Goal: Information Seeking & Learning: Learn about a topic

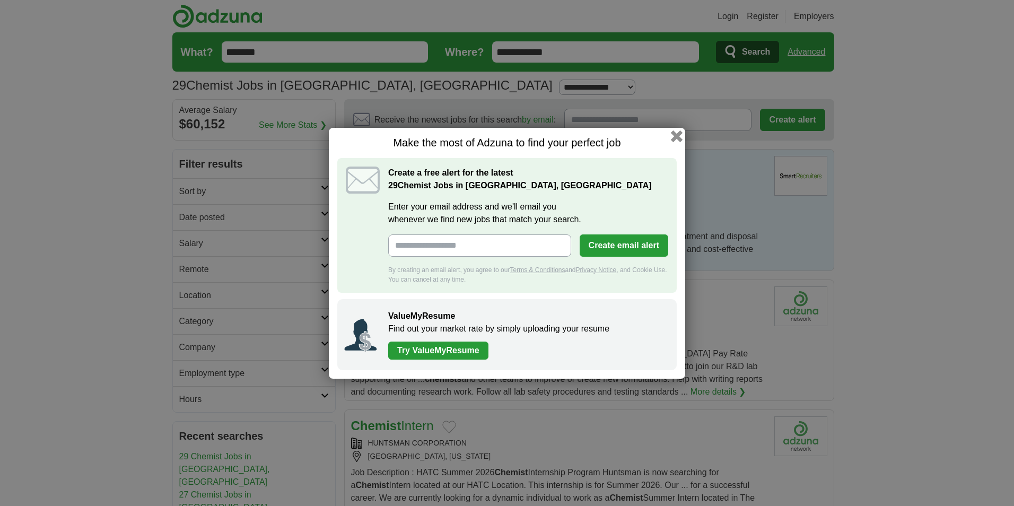
click at [676, 134] on button "button" at bounding box center [677, 136] width 12 height 12
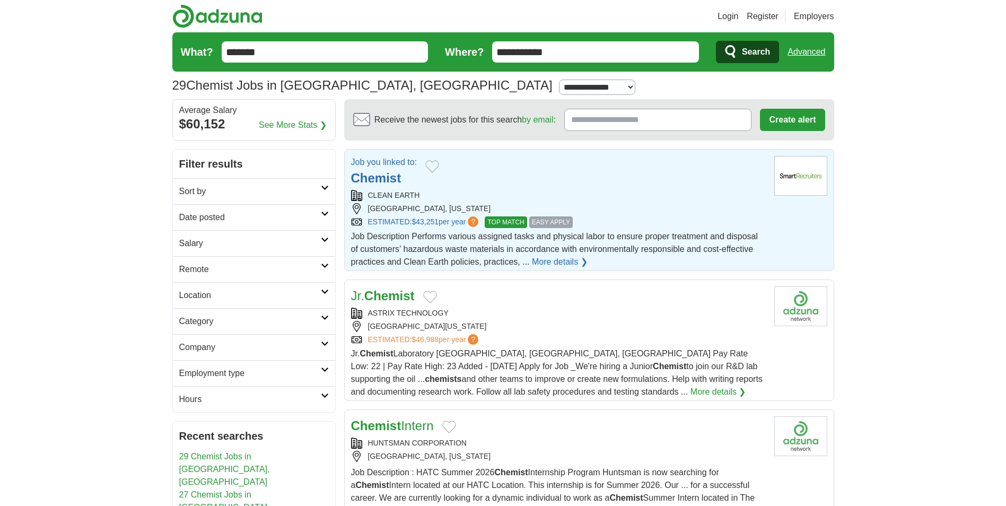
click at [382, 175] on strong "Chemist" at bounding box center [376, 178] width 50 height 14
click at [402, 293] on strong "Chemist" at bounding box center [389, 295] width 50 height 14
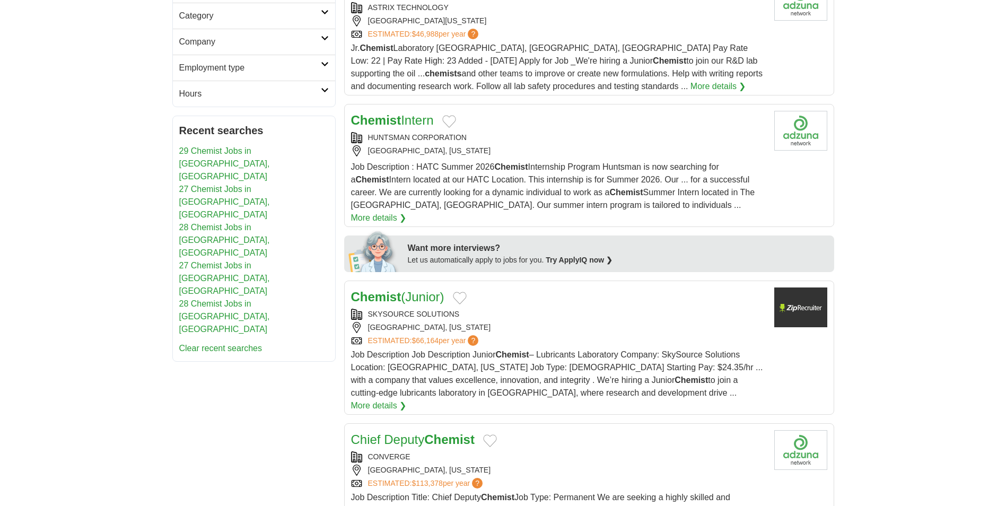
scroll to position [371, 0]
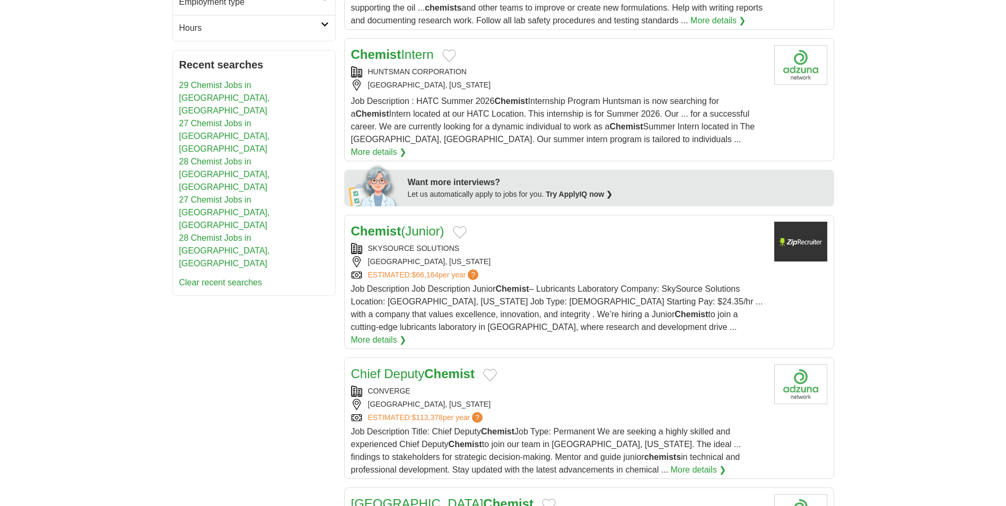
click at [404, 224] on link "Chemist (Junior)" at bounding box center [397, 231] width 93 height 14
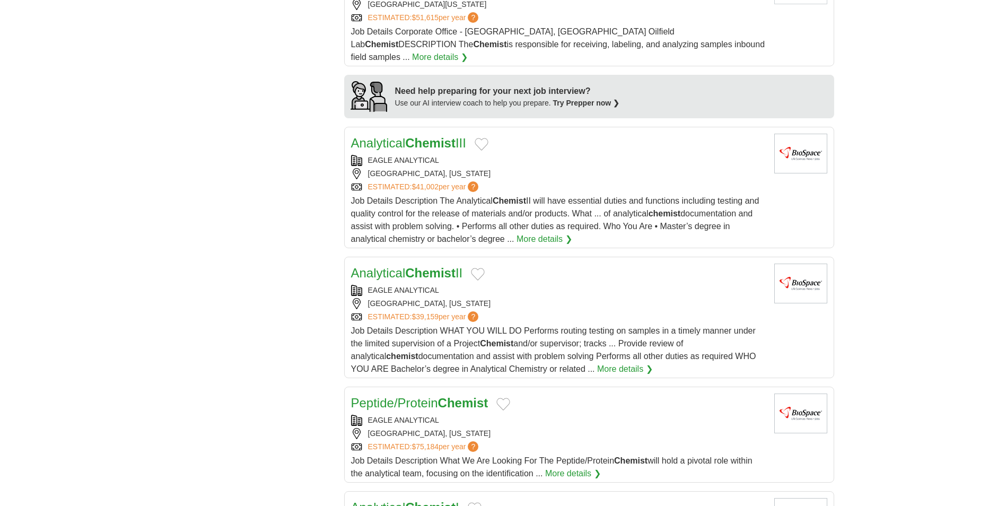
scroll to position [901, 0]
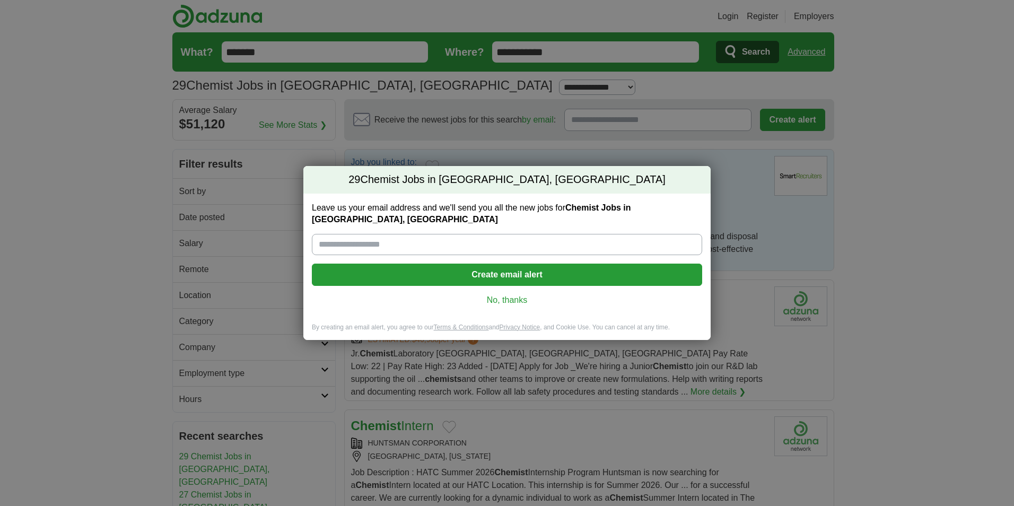
click at [724, 169] on div "29 Chemist Jobs in Houston, TX Leave us your email address and we'll send you a…" at bounding box center [507, 253] width 1014 height 506
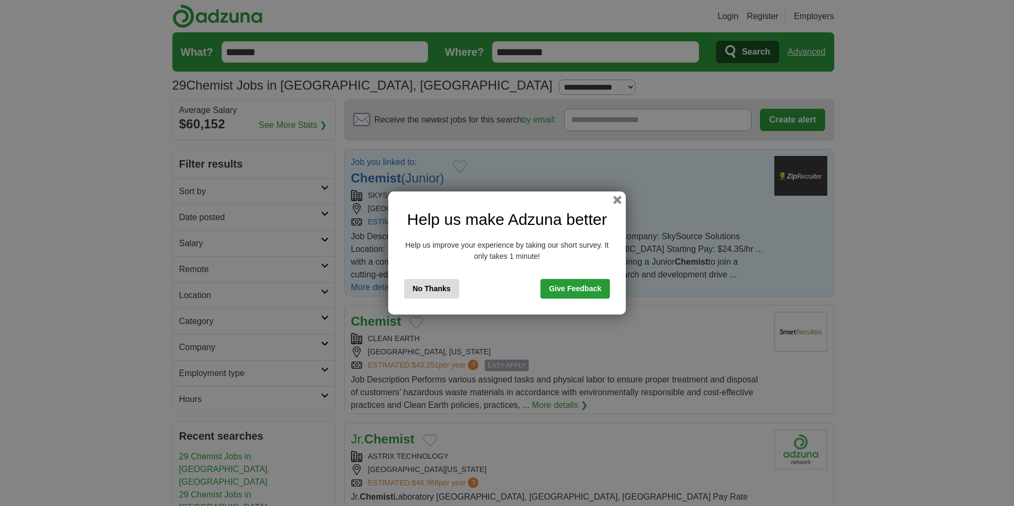
click at [617, 197] on button "button" at bounding box center [617, 200] width 8 height 8
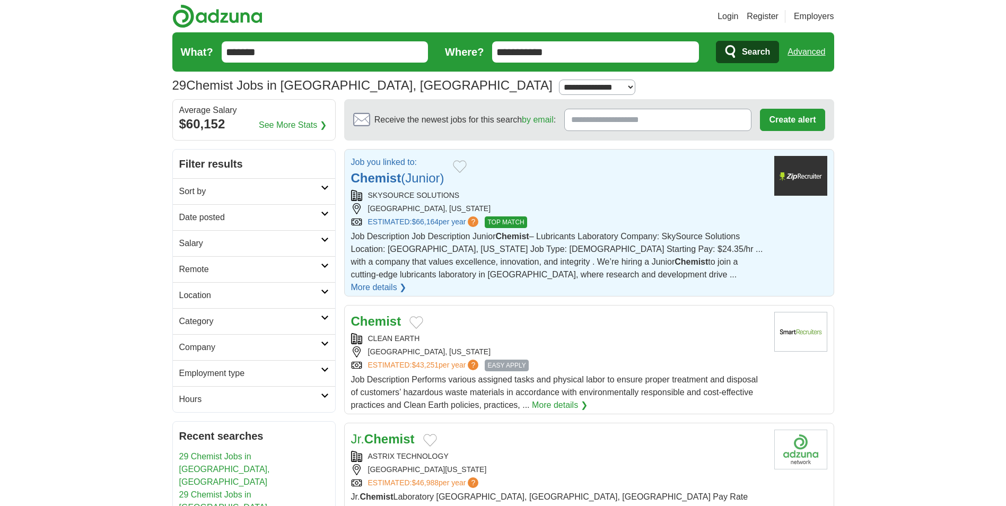
click at [376, 180] on strong "Chemist" at bounding box center [376, 178] width 50 height 14
click at [383, 314] on strong "Chemist" at bounding box center [376, 321] width 50 height 14
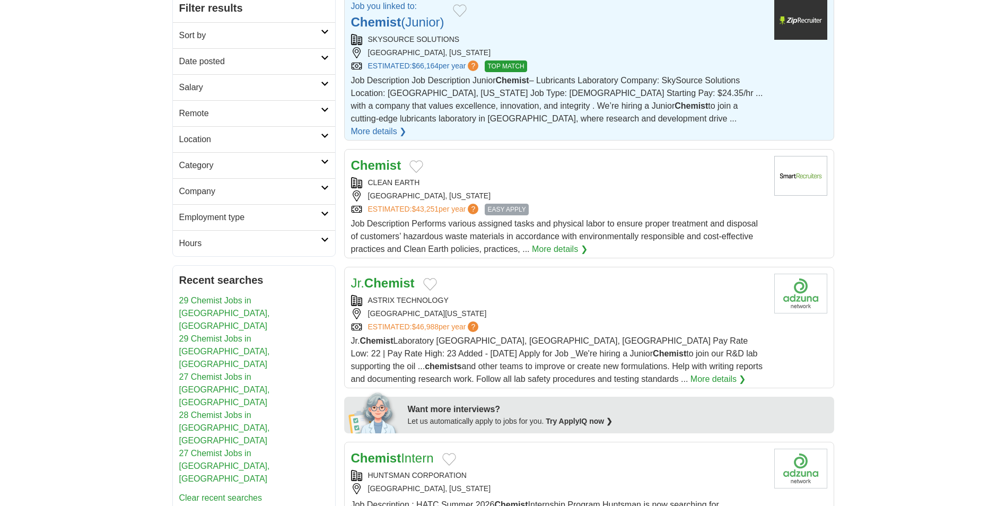
scroll to position [159, 0]
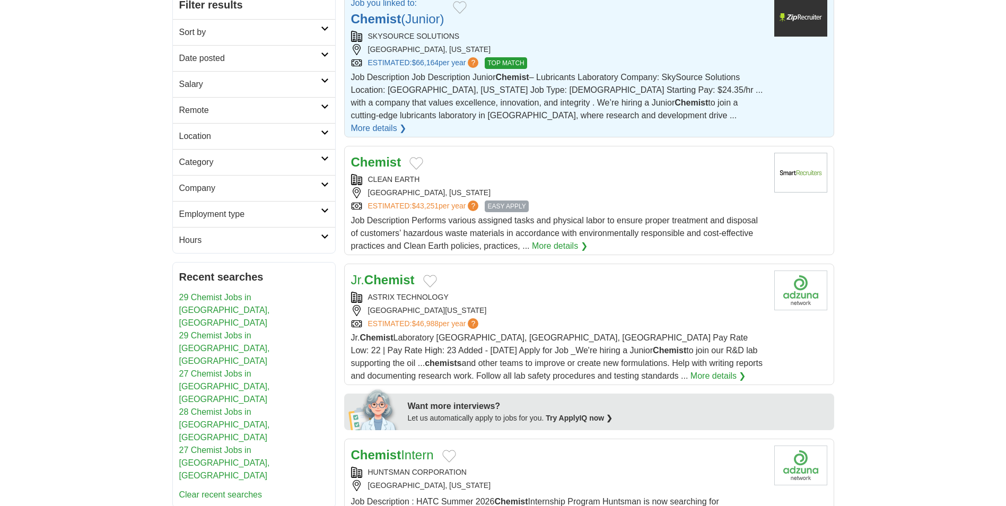
click at [409, 272] on strong "Chemist" at bounding box center [389, 279] width 50 height 14
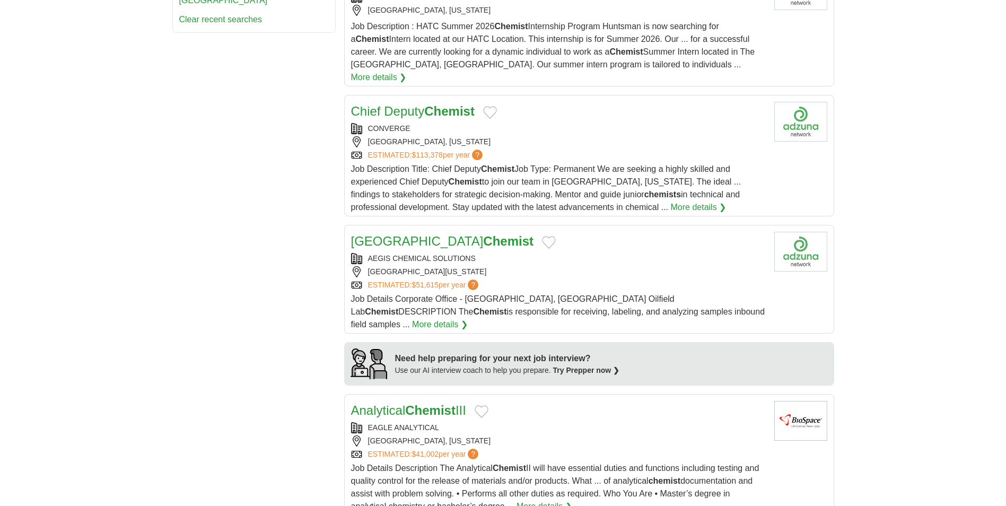
scroll to position [636, 0]
click at [413, 232] on link "Oilfield Laboratory Chemist" at bounding box center [442, 239] width 183 height 14
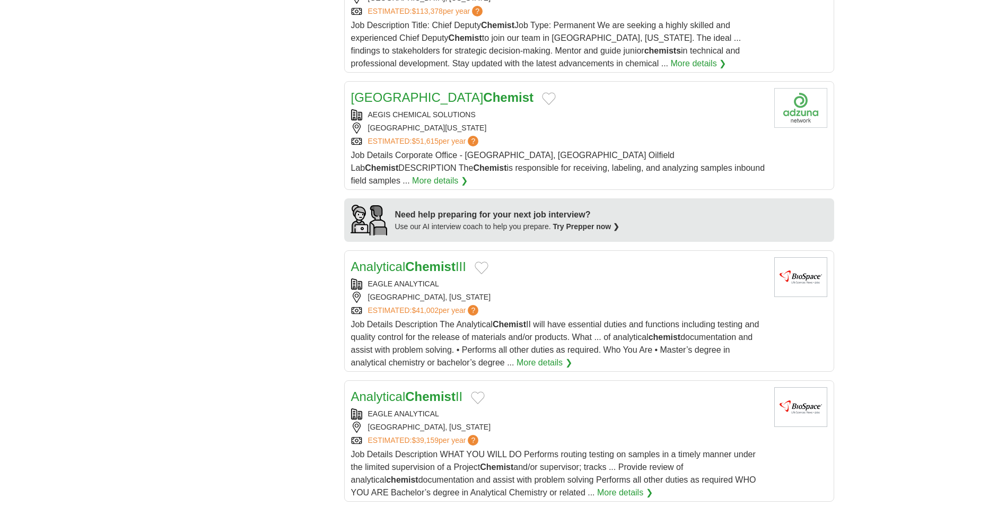
scroll to position [795, 0]
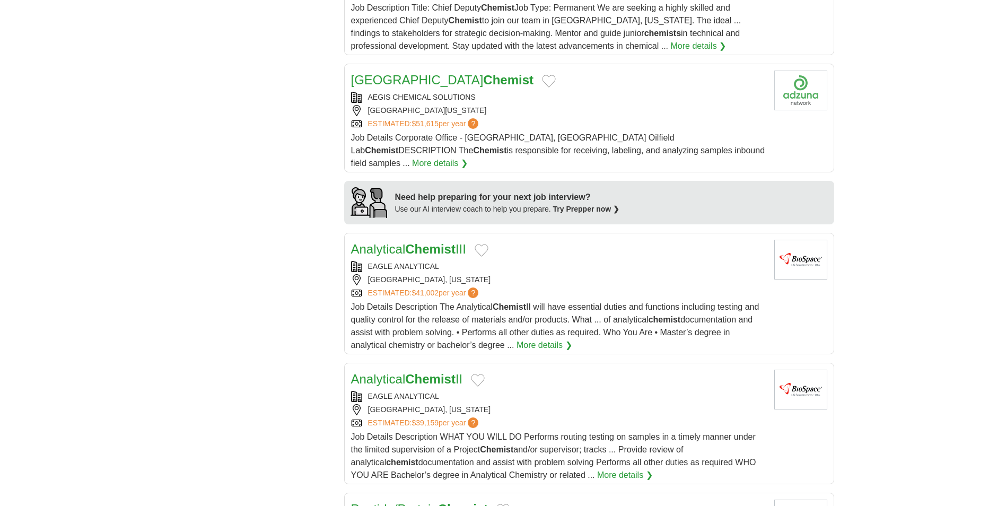
click at [427, 242] on strong "Chemist" at bounding box center [430, 249] width 50 height 14
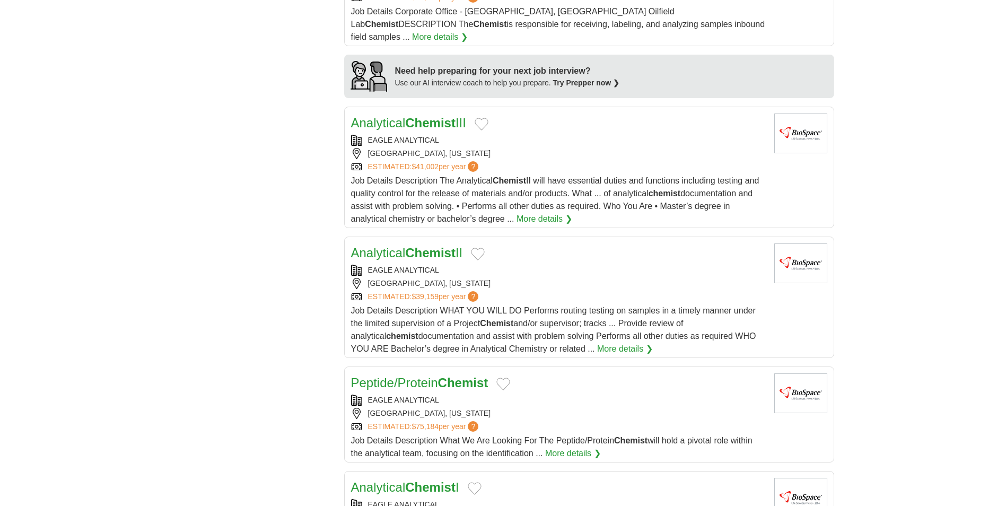
scroll to position [954, 0]
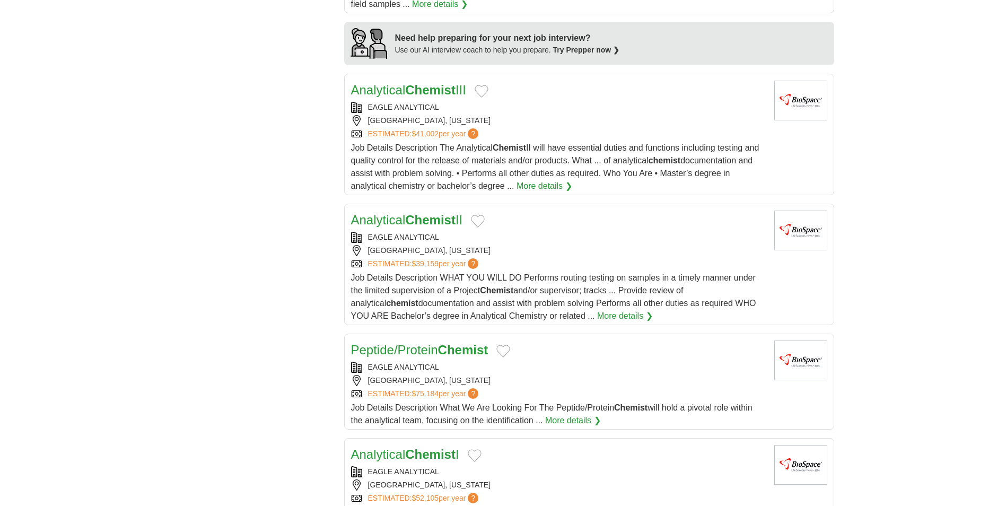
click at [394, 213] on link "Analytical Chemist II" at bounding box center [407, 220] width 112 height 14
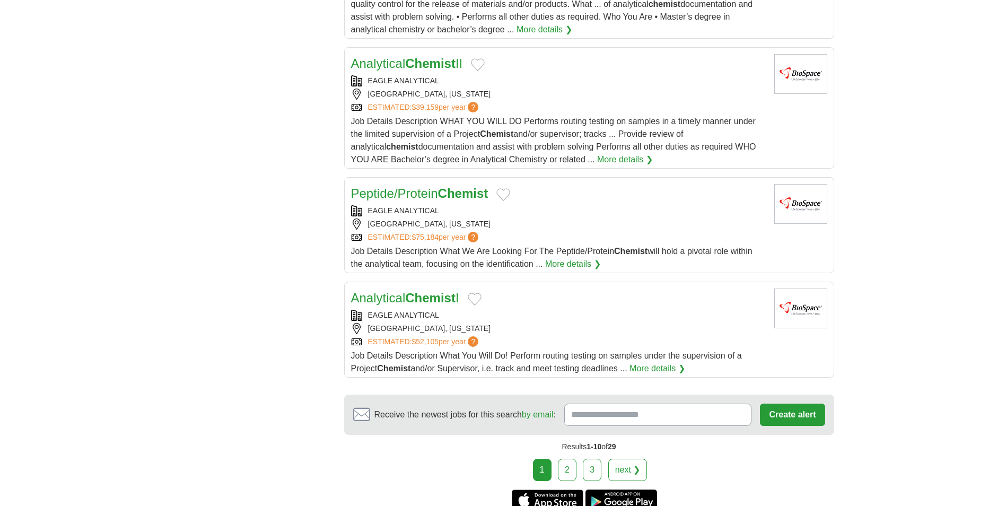
scroll to position [1113, 0]
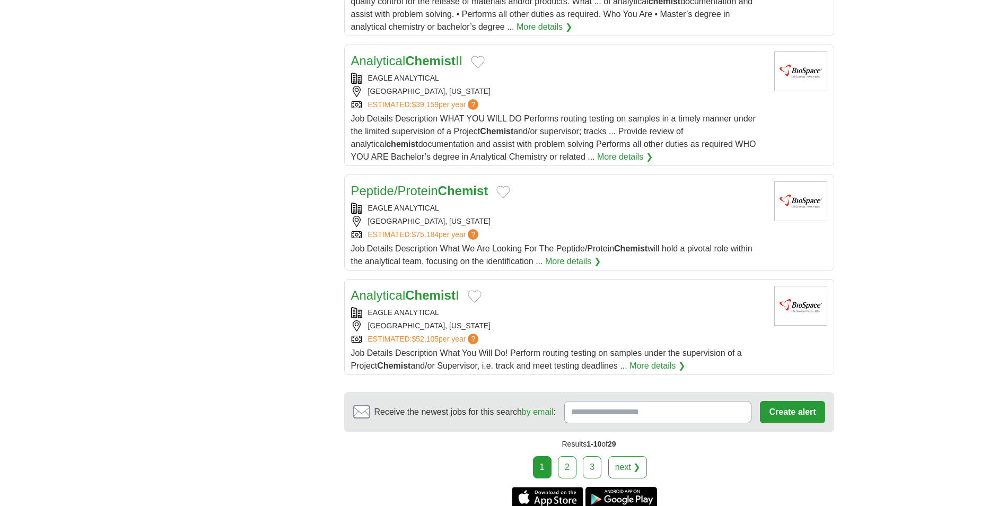
click at [409, 288] on strong "Chemist" at bounding box center [430, 295] width 50 height 14
click at [570, 456] on link "2" at bounding box center [567, 467] width 19 height 22
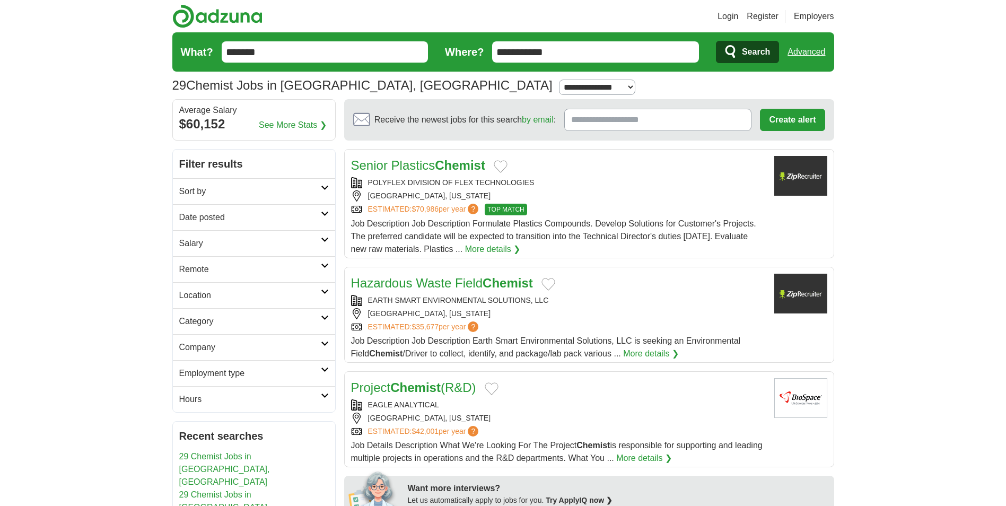
click at [437, 281] on link "Hazardous Waste Field Chemist" at bounding box center [442, 283] width 182 height 14
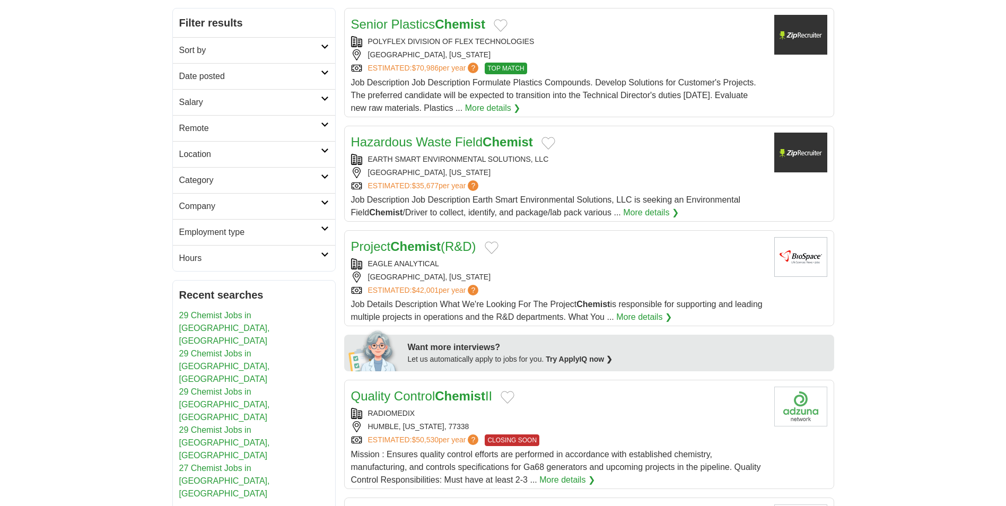
scroll to position [159, 0]
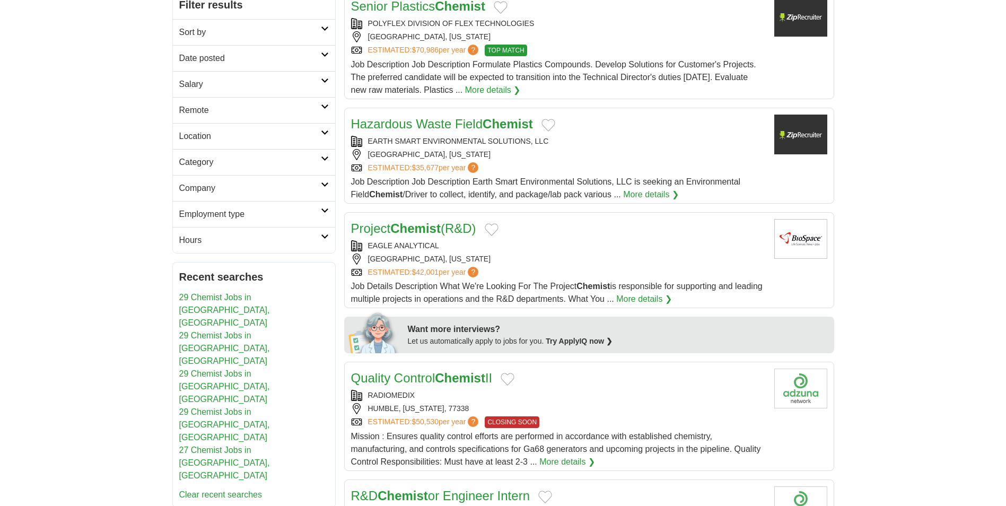
click at [425, 229] on strong "Chemist" at bounding box center [415, 228] width 50 height 14
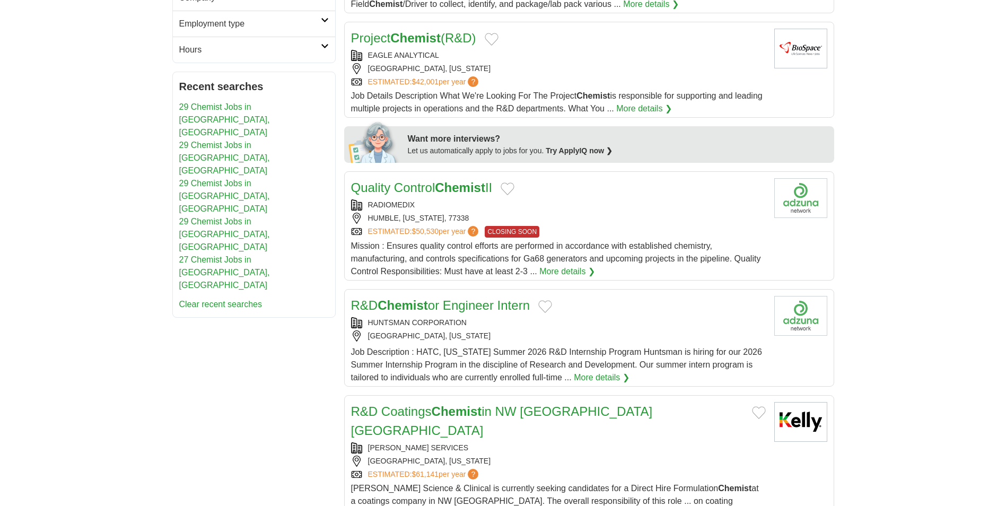
scroll to position [371, 0]
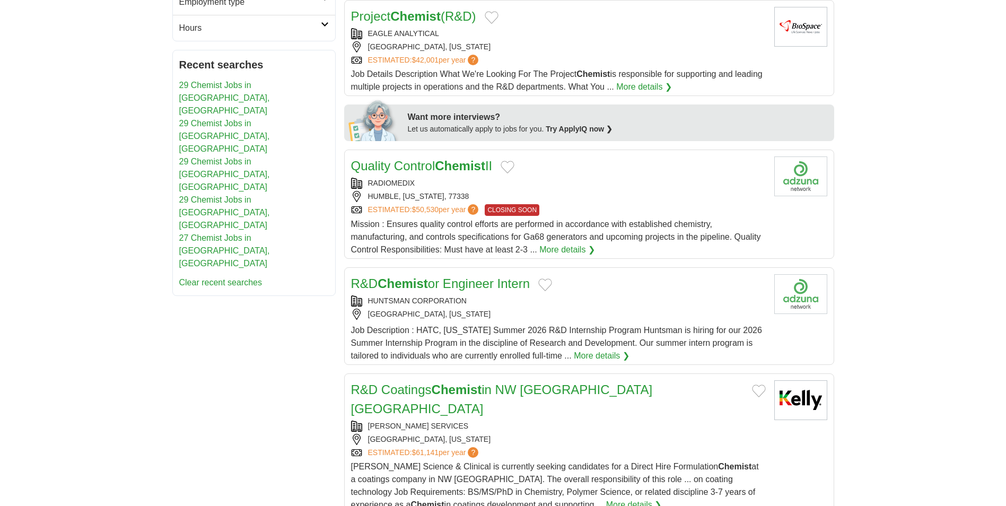
click at [442, 164] on strong "Chemist" at bounding box center [460, 166] width 50 height 14
click at [413, 287] on strong "Chemist" at bounding box center [402, 283] width 50 height 14
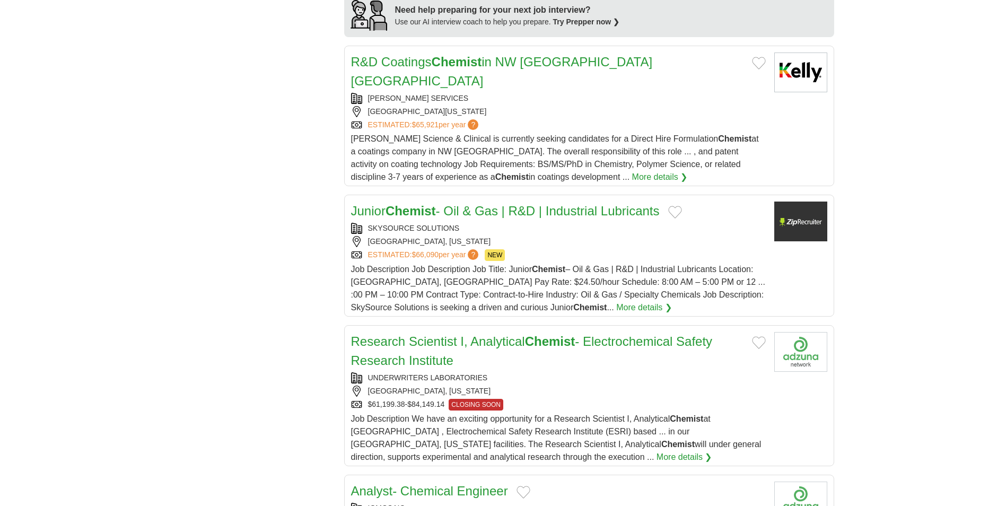
scroll to position [901, 0]
click at [436, 202] on strong "Chemist" at bounding box center [410, 209] width 50 height 14
click at [427, 332] on link "Research Scientist I, Analytical Chemist - Electrochemical Safety Research Inst…" at bounding box center [532, 348] width 362 height 33
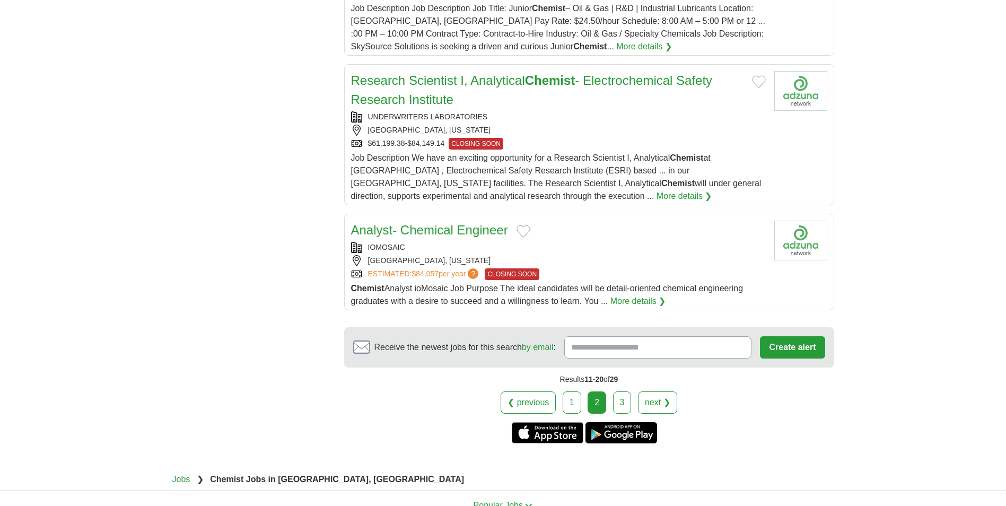
scroll to position [1166, 0]
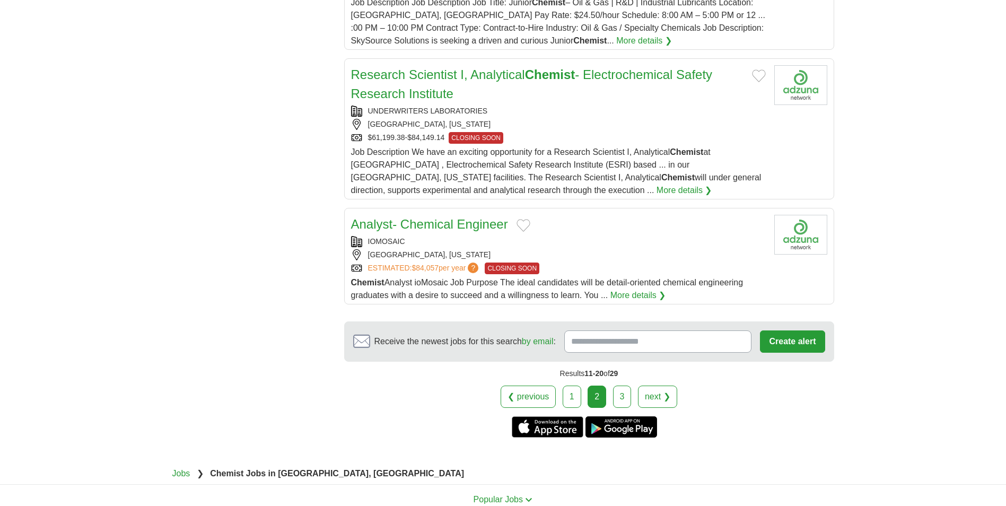
click at [438, 217] on link "Analyst- Chemical Engineer" at bounding box center [429, 224] width 157 height 14
click at [622, 385] on link "3" at bounding box center [622, 396] width 19 height 22
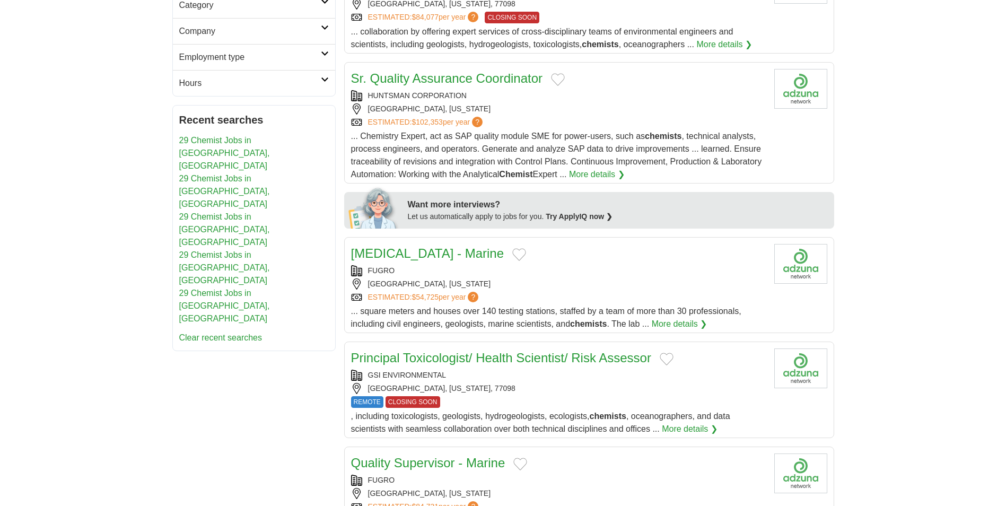
scroll to position [318, 0]
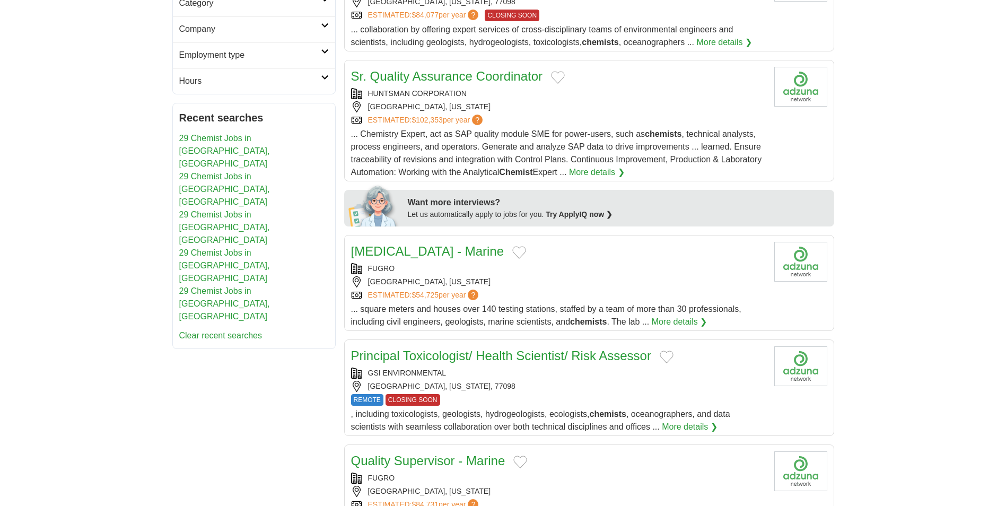
click at [454, 244] on link "[MEDICAL_DATA] - Marine" at bounding box center [427, 251] width 153 height 14
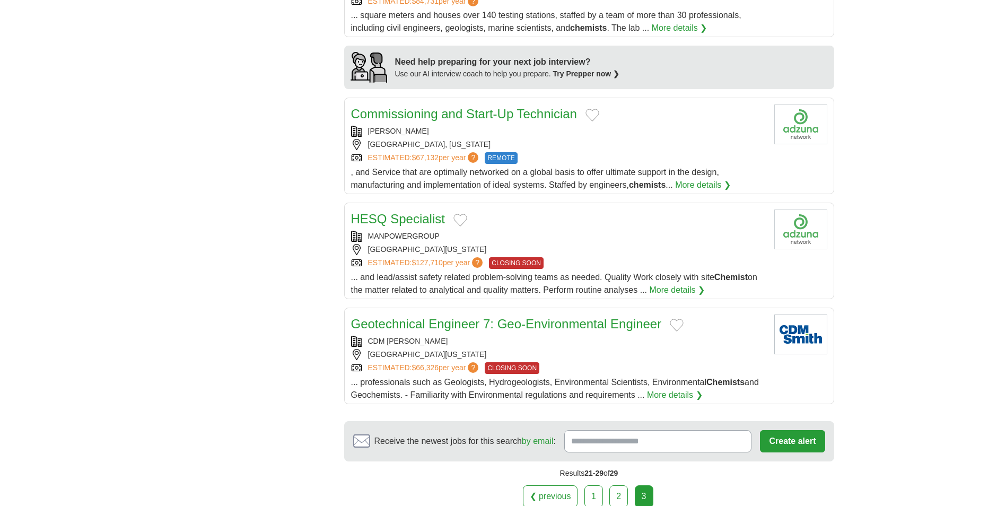
scroll to position [901, 0]
